Goal: Information Seeking & Learning: Learn about a topic

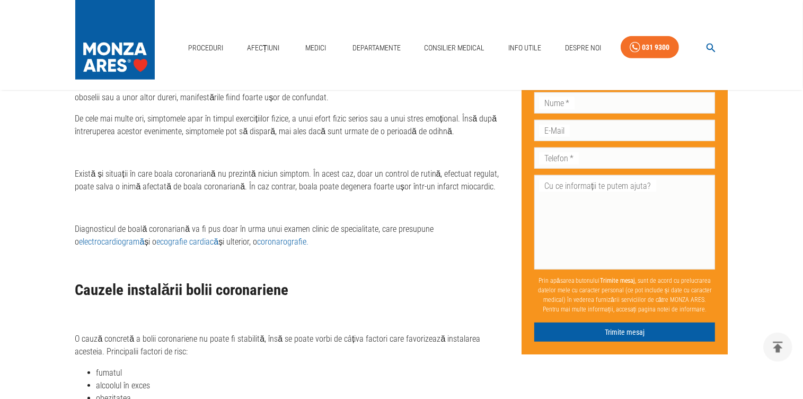
scroll to position [763, 0]
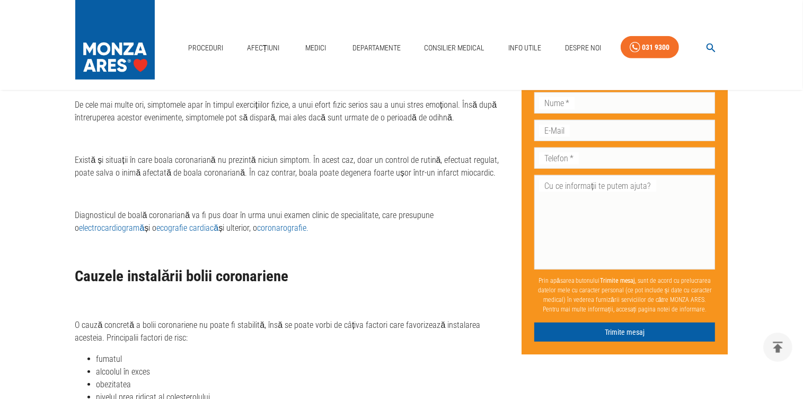
click at [292, 223] on link "coronarografie." at bounding box center [282, 228] width 51 height 10
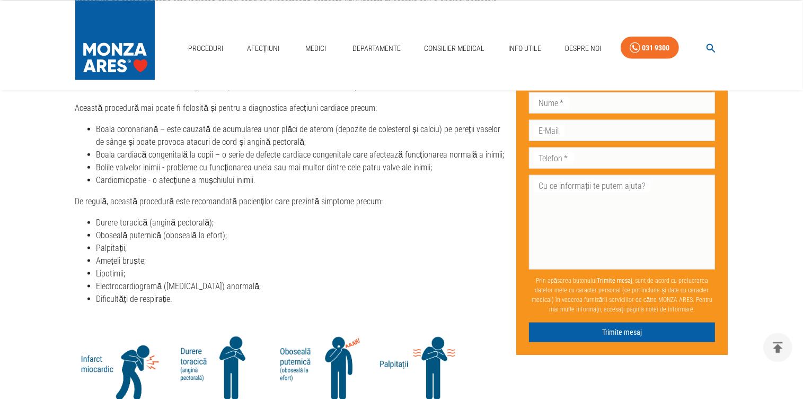
scroll to position [1234, 0]
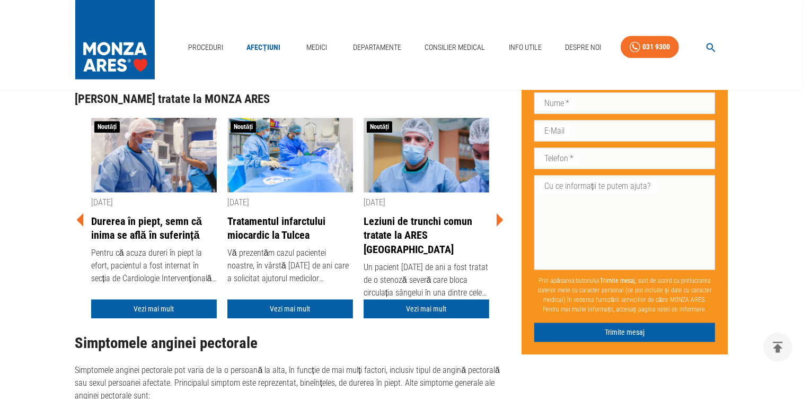
scroll to position [2018, 0]
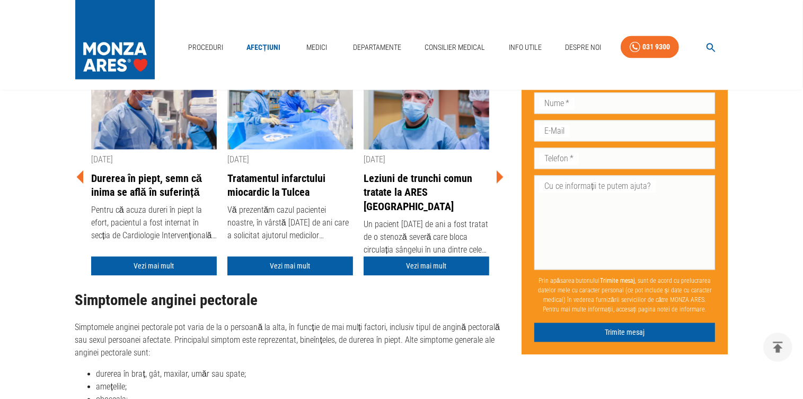
click at [131, 172] on link "Durerea în piept, semn că inima se află în suferință" at bounding box center [154, 186] width 126 height 28
